Goal: Obtain resource: Obtain resource

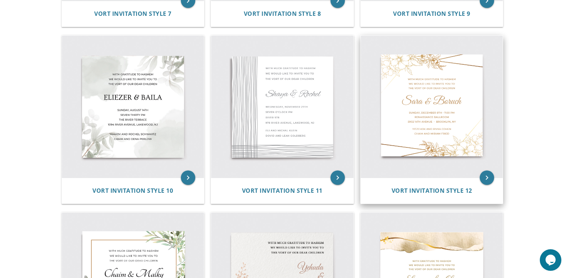
scroll to position [647, 0]
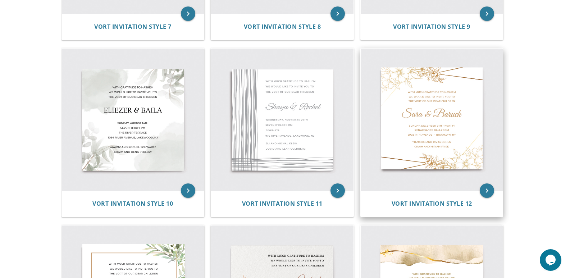
click at [416, 119] on img at bounding box center [432, 120] width 142 height 142
click at [486, 190] on icon "keyboard_arrow_right" at bounding box center [487, 190] width 14 height 14
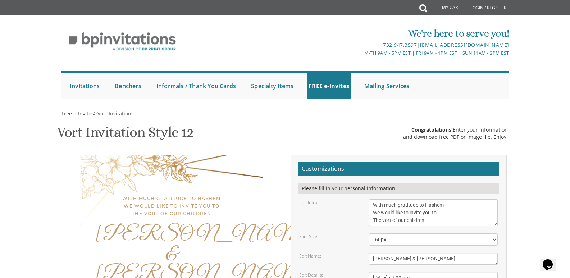
scroll to position [108, 0]
drag, startPoint x: 407, startPoint y: 151, endPoint x: 369, endPoint y: 152, distance: 38.1
click at [369, 253] on textarea "[PERSON_NAME] & [PERSON_NAME]" at bounding box center [433, 259] width 129 height 12
click at [382, 253] on textarea "[PERSON_NAME] & [PERSON_NAME]" at bounding box center [433, 259] width 129 height 12
click at [381, 253] on textarea "[PERSON_NAME] & [PERSON_NAME]" at bounding box center [433, 259] width 129 height 12
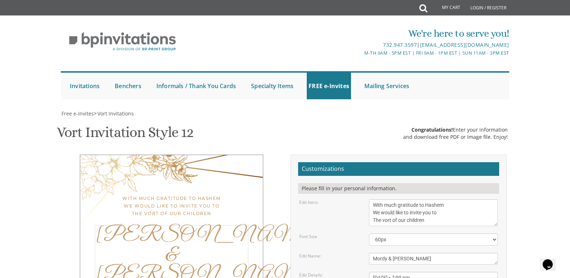
click at [411, 253] on textarea "[PERSON_NAME] & [PERSON_NAME]" at bounding box center [433, 259] width 129 height 12
type textarea "Mordy & [PERSON_NAME]"
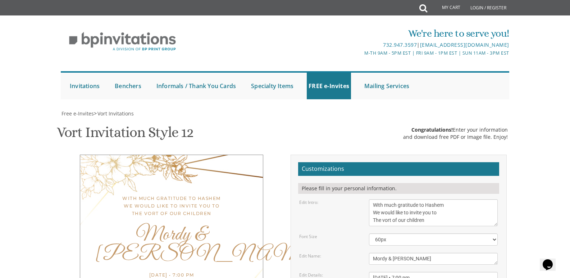
drag, startPoint x: 421, startPoint y: 179, endPoint x: 374, endPoint y: 178, distance: 47.5
paste textarea "[PERSON_NAME] [PERSON_NAME]"
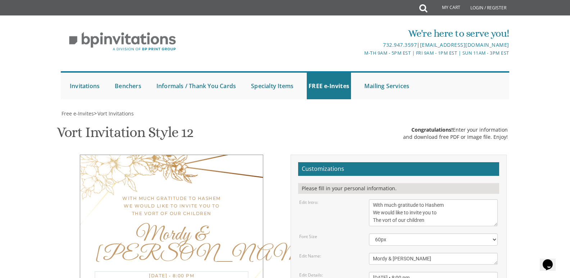
drag, startPoint x: 449, startPoint y: 185, endPoint x: 380, endPoint y: 187, distance: 68.7
paste textarea "[STREET_ADDRESS]"
drag, startPoint x: 483, startPoint y: 186, endPoint x: 460, endPoint y: 188, distance: 23.4
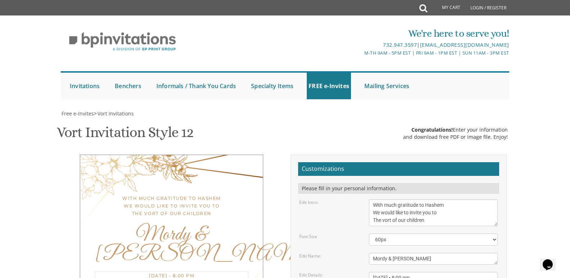
drag, startPoint x: 451, startPoint y: 184, endPoint x: 439, endPoint y: 185, distance: 11.9
drag, startPoint x: 437, startPoint y: 185, endPoint x: 408, endPoint y: 188, distance: 30.0
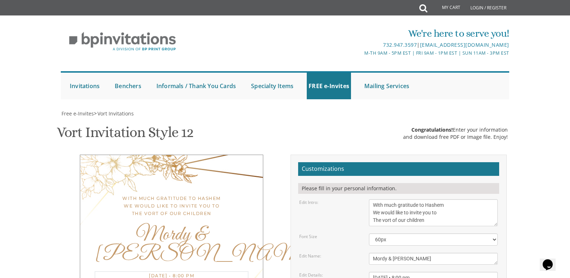
paste textarea "[GEOGRAPHIC_DATA], [GEOGRAPHIC_DATA]"
drag, startPoint x: 472, startPoint y: 183, endPoint x: 441, endPoint y: 187, distance: 31.5
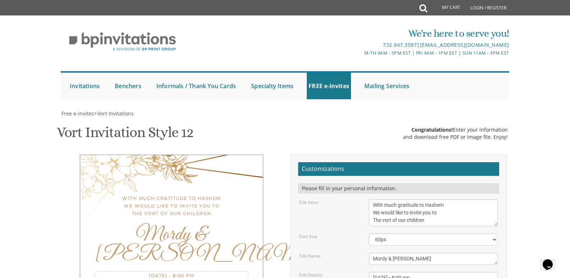
type textarea "[DATE] • 8:00 pm Khal Zichron [PERSON_NAME] [STREET_ADDRESS] • [GEOGRAPHIC_DATA…"
drag, startPoint x: 431, startPoint y: 205, endPoint x: 368, endPoint y: 203, distance: 62.2
drag, startPoint x: 433, startPoint y: 212, endPoint x: 371, endPoint y: 213, distance: 62.2
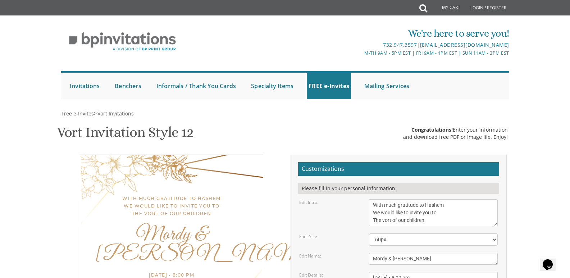
paste textarea "[PERSON_NAME]"
type textarea "Yonoson and Oreah [PERSON_NAME] [PERSON_NAME] and [PERSON_NAME]"
drag, startPoint x: 387, startPoint y: 168, endPoint x: 398, endPoint y: 166, distance: 10.9
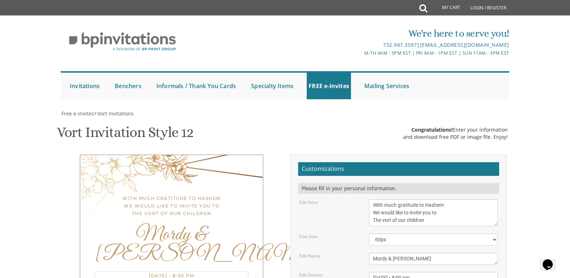
type textarea "[DATE] • 8:00 pm Khal Zichron [PERSON_NAME] [STREET_ADDRESS] • [GEOGRAPHIC_DATA…"
type input "[EMAIL_ADDRESS][DOMAIN_NAME]"
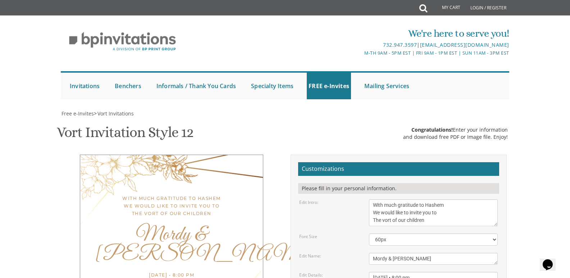
drag, startPoint x: 298, startPoint y: 38, endPoint x: 320, endPoint y: 53, distance: 26.1
click at [318, 162] on form "Customizations Please fill in your personal information. Edit Intro: With much …" at bounding box center [398, 275] width 201 height 227
click at [332, 199] on div "Edit Intro:" at bounding box center [329, 202] width 70 height 6
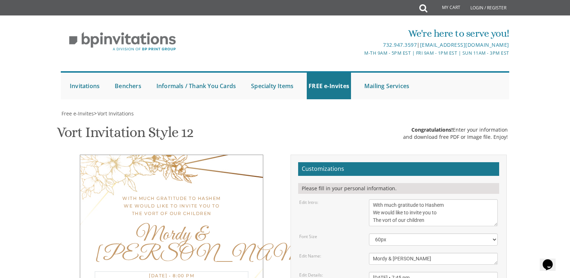
type textarea "[DATE] • 7:45 pm Khal Zichron [PERSON_NAME] [STREET_ADDRESS] • [GEOGRAPHIC_DATA…"
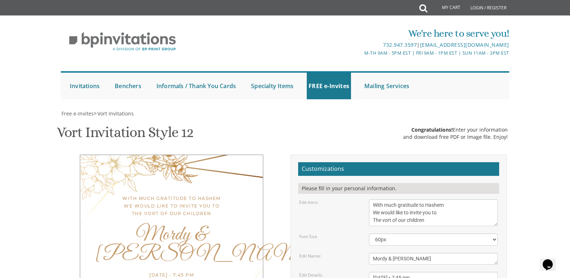
drag, startPoint x: 480, startPoint y: 162, endPoint x: 511, endPoint y: 77, distance: 90.5
